Goal: Task Accomplishment & Management: Manage account settings

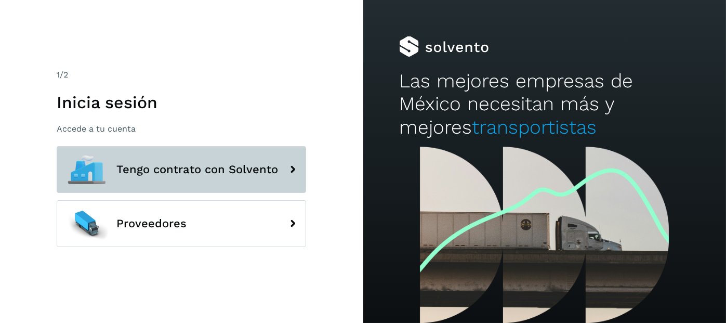
click at [150, 166] on span "Tengo contrato con Solvento" at bounding box center [197, 169] width 162 height 12
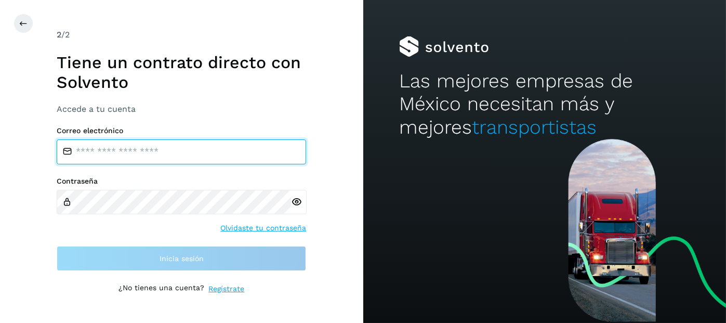
click at [141, 152] on input "email" at bounding box center [181, 151] width 249 height 25
type input "**********"
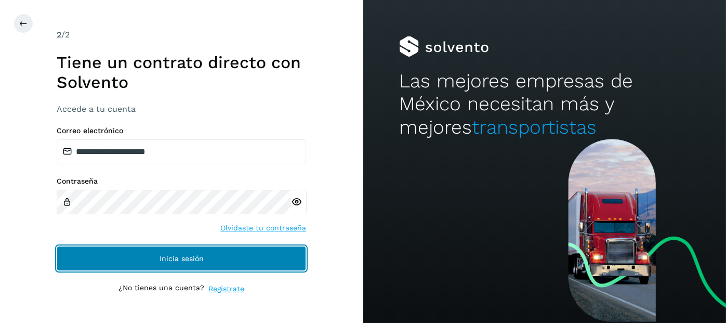
click at [149, 254] on button "Inicia sesión" at bounding box center [181, 258] width 249 height 25
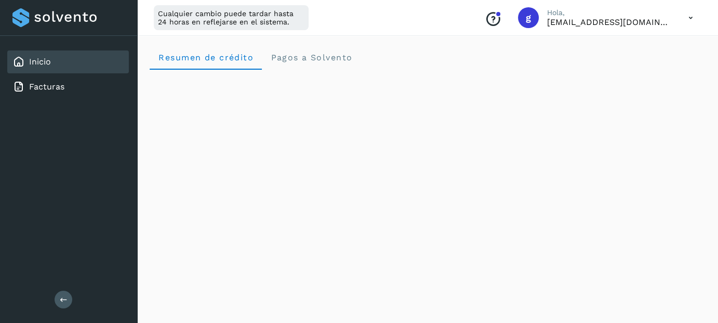
click at [61, 301] on icon at bounding box center [64, 299] width 8 height 8
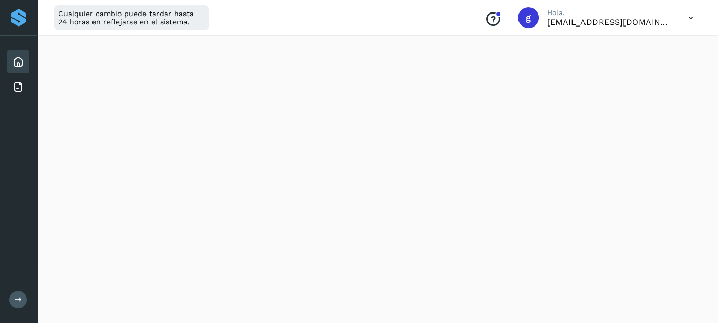
scroll to position [682, 0]
